Goal: Task Accomplishment & Management: Use online tool/utility

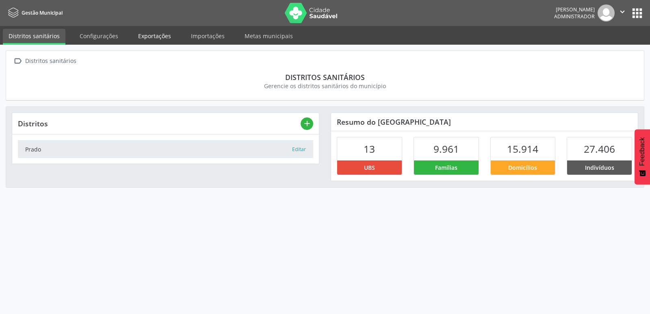
click at [167, 39] on link "Exportações" at bounding box center [154, 36] width 44 height 14
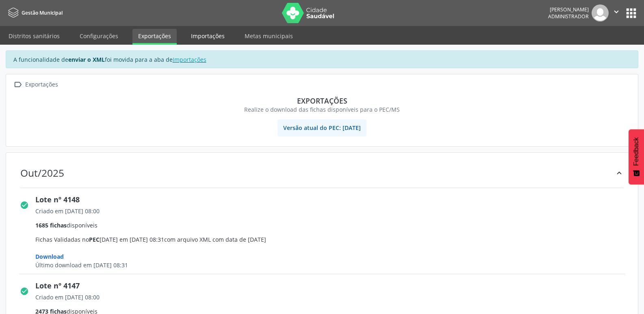
click at [204, 38] on link "Importações" at bounding box center [207, 36] width 45 height 14
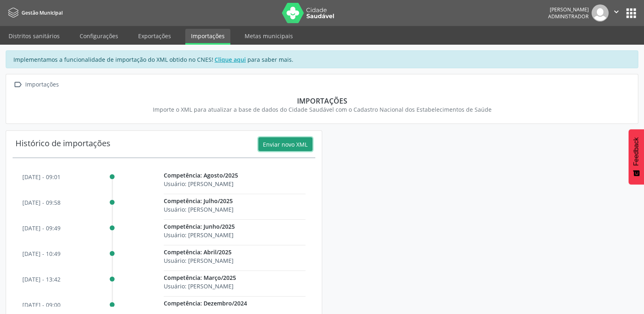
click at [276, 145] on button "Enviar novo XML" at bounding box center [285, 144] width 54 height 14
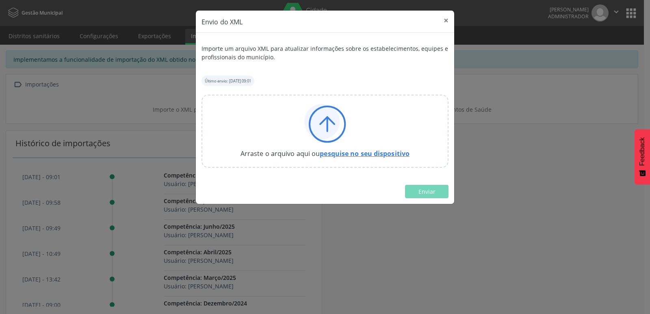
click at [358, 151] on link "pesquise no seu dispositivo" at bounding box center [365, 153] width 90 height 9
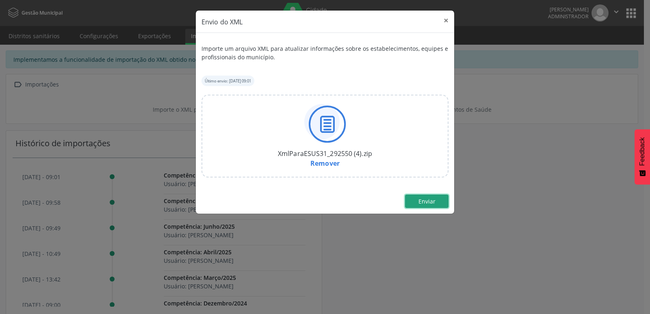
click at [430, 199] on span "Enviar" at bounding box center [426, 201] width 17 height 8
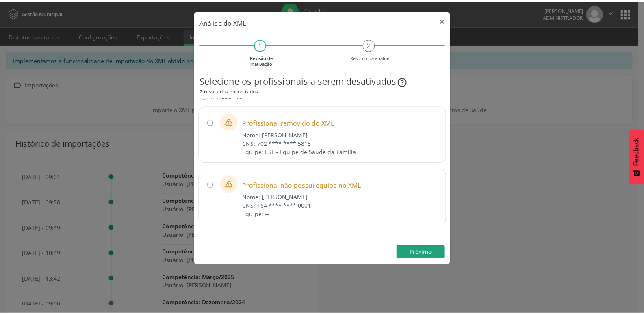
scroll to position [8, 0]
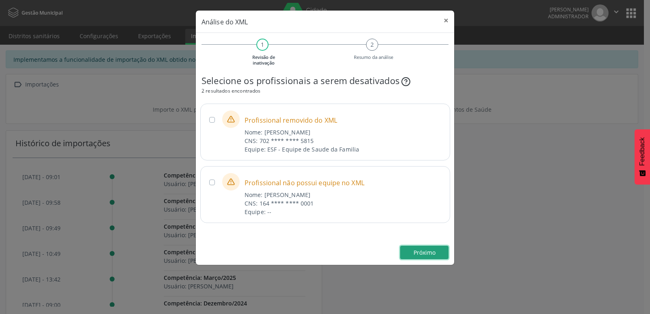
click at [417, 248] on button "Próximo" at bounding box center [424, 253] width 48 height 14
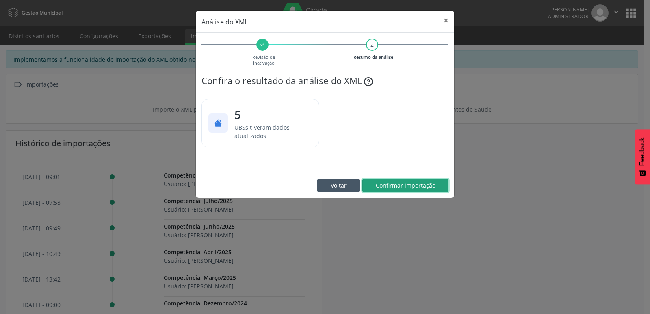
click at [417, 184] on span "Confirmar importação" at bounding box center [406, 186] width 60 height 8
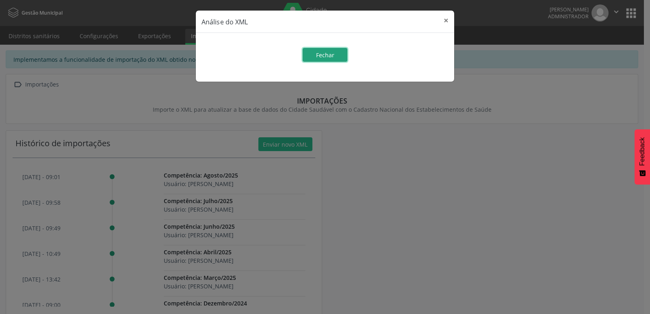
click at [327, 52] on span "Fechar" at bounding box center [325, 55] width 18 height 8
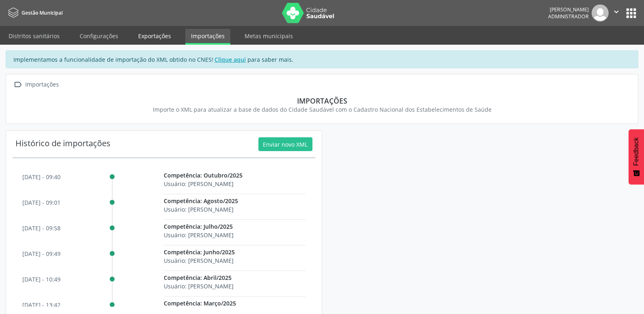
click at [146, 34] on link "Exportações" at bounding box center [154, 36] width 44 height 14
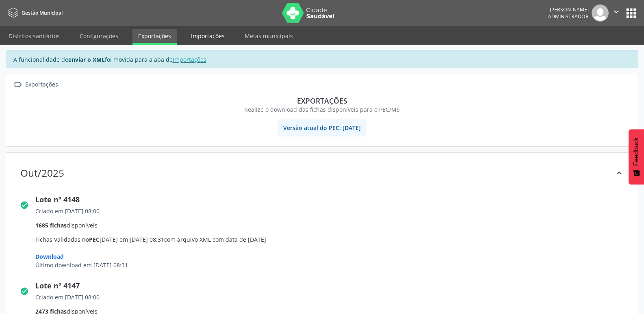
click at [195, 34] on link "Importações" at bounding box center [207, 36] width 45 height 14
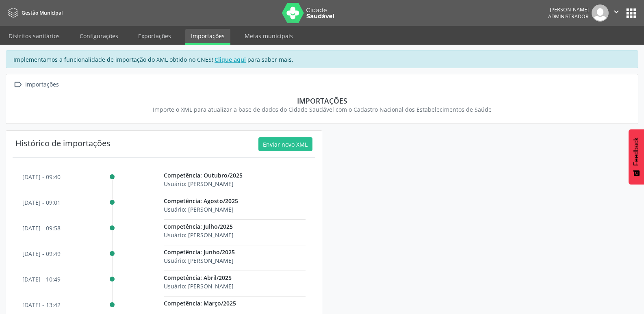
click at [234, 177] on p "Competência: Outubro/2025" at bounding box center [234, 175] width 141 height 9
click at [309, 14] on img at bounding box center [308, 13] width 53 height 20
